Goal: Information Seeking & Learning: Learn about a topic

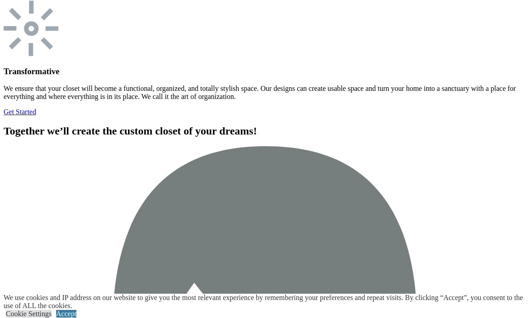
scroll to position [2751, 0]
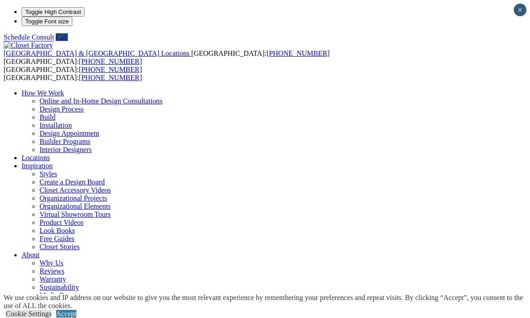
scroll to position [2676, 0]
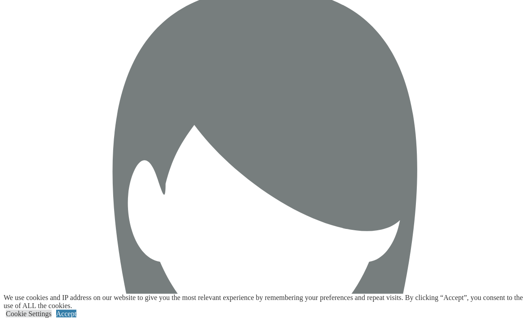
click at [76, 317] on link "Accept" at bounding box center [66, 313] width 20 height 8
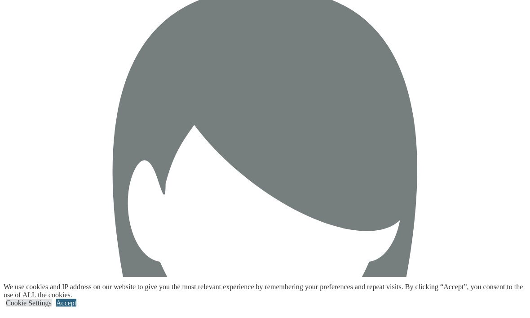
scroll to position [2603, 0]
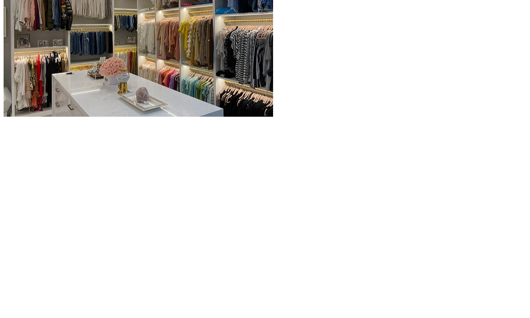
scroll to position [993, 0]
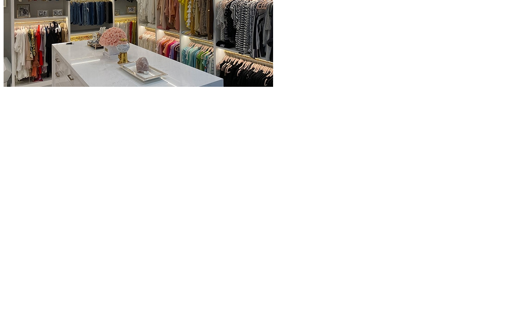
scroll to position [1023, 0]
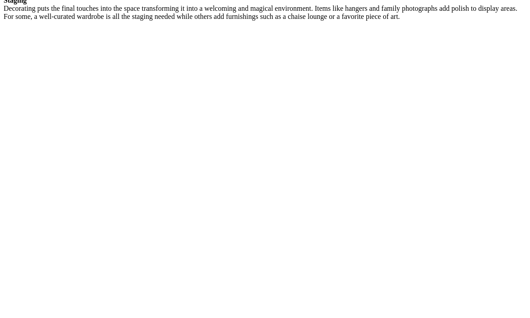
scroll to position [1702, 0]
